Goal: Task Accomplishment & Management: Manage account settings

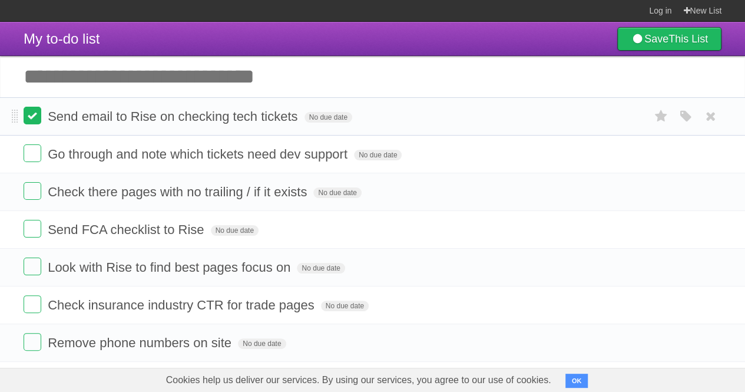
click at [34, 115] on label at bounding box center [33, 116] width 18 height 18
click at [37, 161] on label at bounding box center [33, 153] width 18 height 18
click at [35, 196] on label at bounding box center [33, 191] width 18 height 18
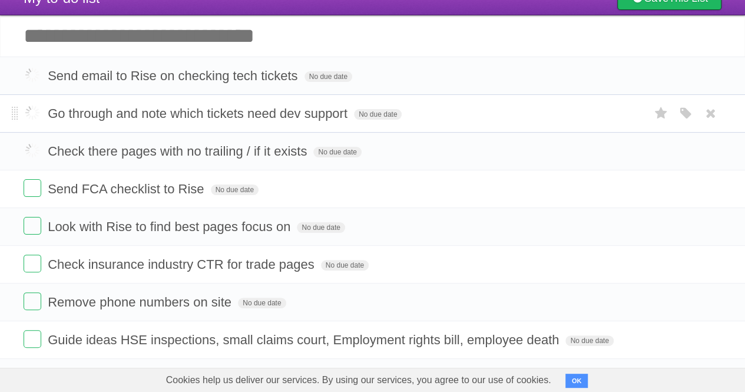
scroll to position [59, 0]
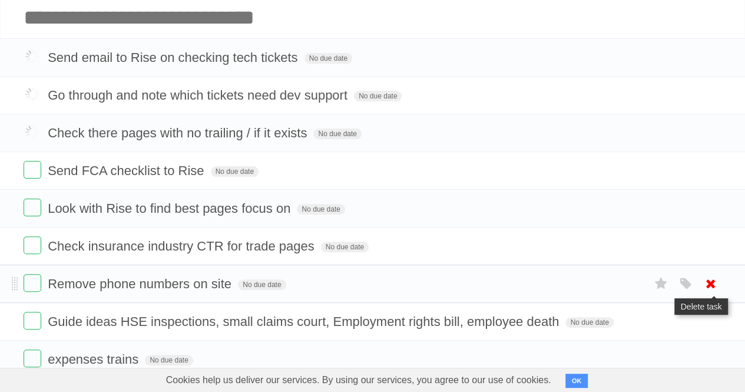
click at [712, 280] on icon at bounding box center [711, 283] width 16 height 19
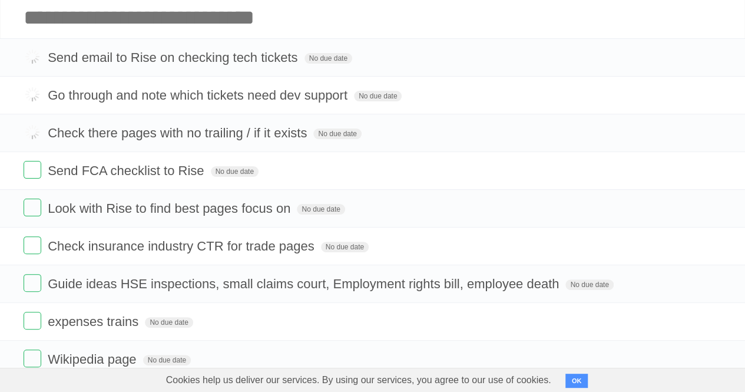
scroll to position [353, 0]
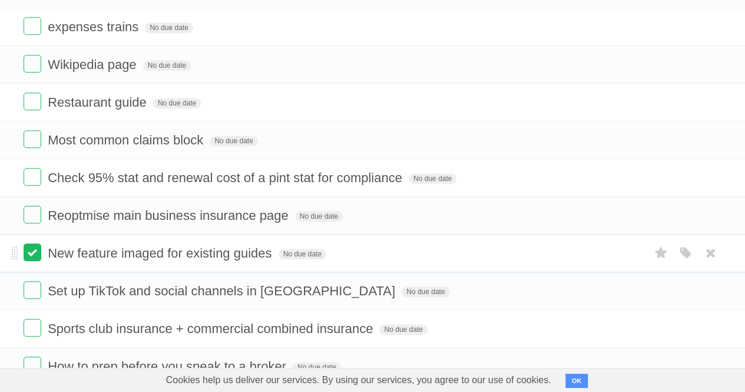
click at [32, 243] on label at bounding box center [33, 252] width 18 height 18
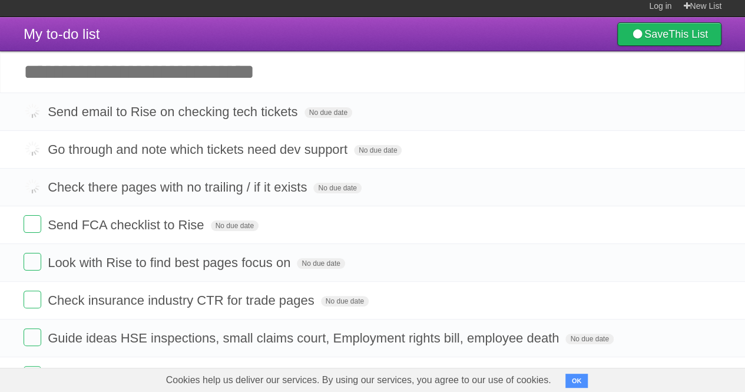
scroll to position [0, 0]
